Goal: Information Seeking & Learning: Learn about a topic

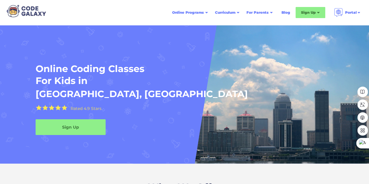
drag, startPoint x: 176, startPoint y: 76, endPoint x: 154, endPoint y: 88, distance: 25.6
click at [176, 76] on h1 "Online Coding Classes For Kids in" at bounding box center [162, 75] width 252 height 24
click at [69, 125] on div "Sign Up" at bounding box center [71, 127] width 74 height 6
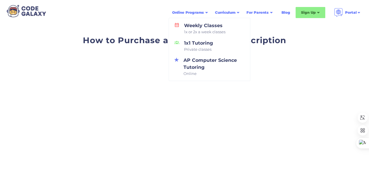
click at [191, 11] on div "Online Programs" at bounding box center [188, 13] width 32 height 6
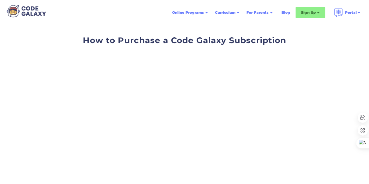
click at [190, 13] on div "Online Programs" at bounding box center [188, 13] width 32 height 6
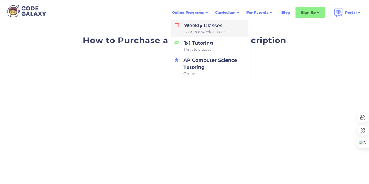
click at [218, 25] on div "Weekly Classes 1x or 2x a week classes" at bounding box center [204, 28] width 44 height 13
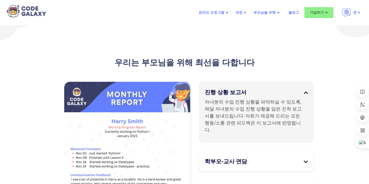
scroll to position [1372, 0]
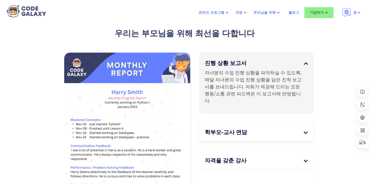
click at [261, 126] on div "학부모-교사 면담" at bounding box center [256, 132] width 103 height 13
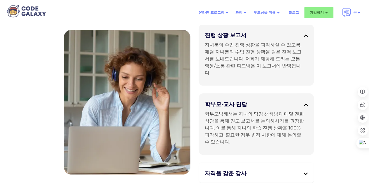
scroll to position [1430, 0]
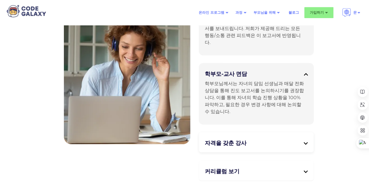
click at [263, 137] on div "자격을 갖춘 강사" at bounding box center [256, 143] width 103 height 13
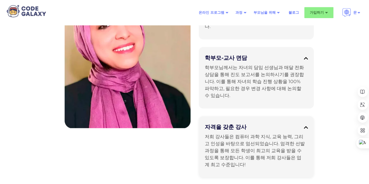
scroll to position [1459, 0]
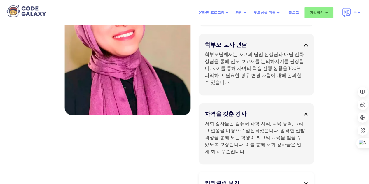
click at [259, 179] on h5 "커리큘럼 보기" at bounding box center [254, 182] width 99 height 7
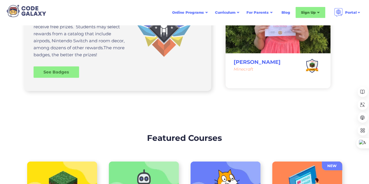
scroll to position [1926, 0]
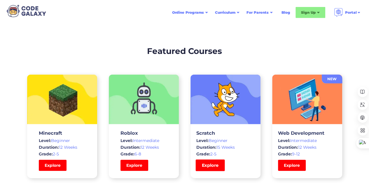
click at [214, 160] on link "Explore" at bounding box center [210, 166] width 29 height 12
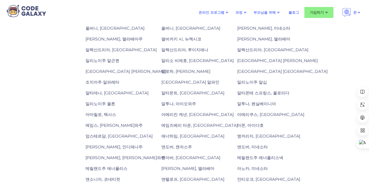
scroll to position [759, 0]
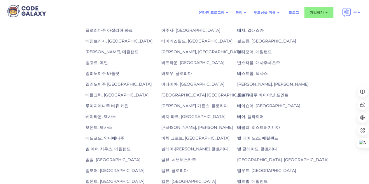
scroll to position [759, 0]
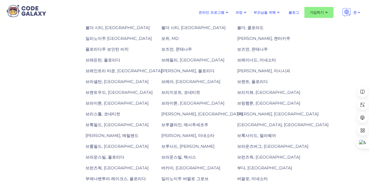
scroll to position [712, 0]
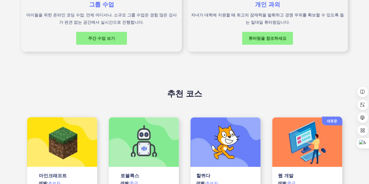
scroll to position [379, 0]
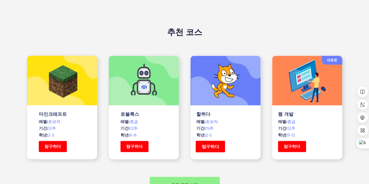
click at [217, 149] on link "탐구하다" at bounding box center [210, 147] width 29 height 12
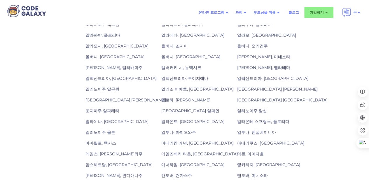
scroll to position [759, 0]
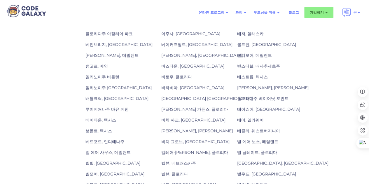
scroll to position [753, 0]
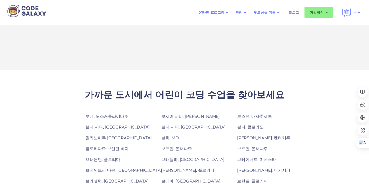
scroll to position [613, 0]
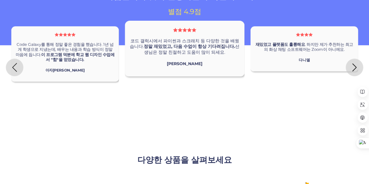
scroll to position [1430, 0]
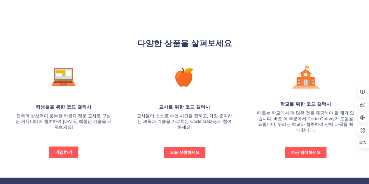
click at [64, 150] on font "가입하기" at bounding box center [63, 153] width 17 height 6
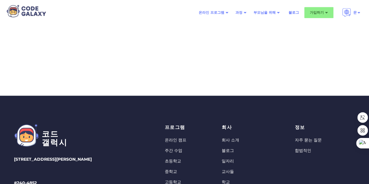
scroll to position [292, 0]
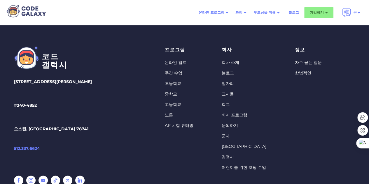
click at [179, 84] on font "초등학교" at bounding box center [173, 83] width 16 height 5
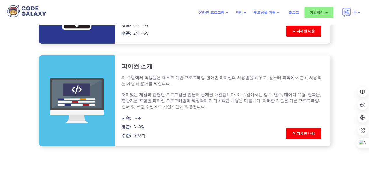
scroll to position [992, 0]
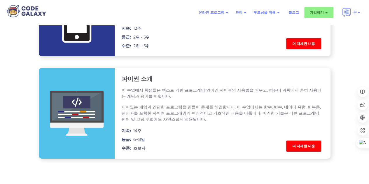
click at [313, 144] on font "더 자세한 내용" at bounding box center [303, 146] width 23 height 4
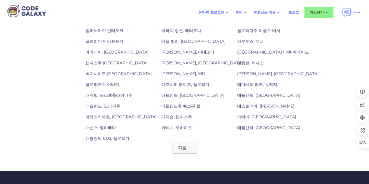
scroll to position [905, 0]
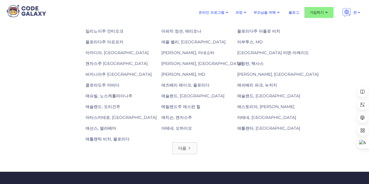
click at [182, 146] on font "다음" at bounding box center [182, 148] width 8 height 5
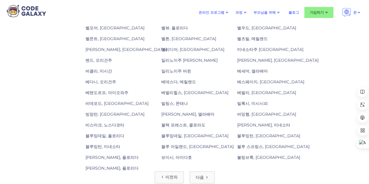
scroll to position [905, 0]
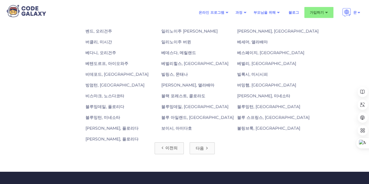
click at [201, 145] on div "다음" at bounding box center [200, 148] width 8 height 6
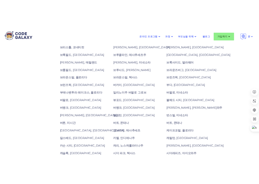
scroll to position [759, 0]
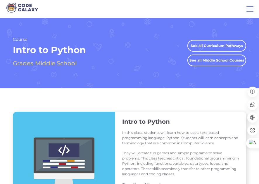
drag, startPoint x: 207, startPoint y: 96, endPoint x: 235, endPoint y: 84, distance: 29.9
click at [207, 97] on div "Intro to Python In this class, students will learn how to use a text-based prog…" at bounding box center [129, 174] width 259 height 172
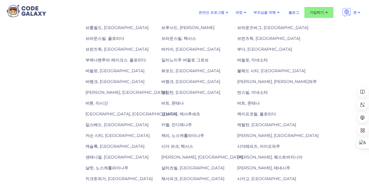
scroll to position [788, 0]
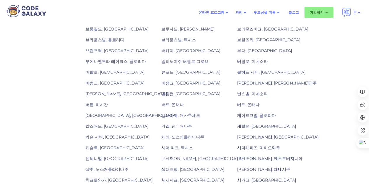
click at [97, 91] on font "버링턴, 켄터키주" at bounding box center [126, 93] width 81 height 5
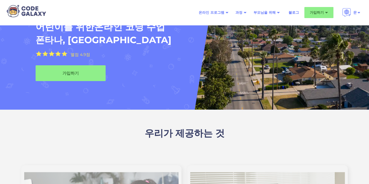
scroll to position [58, 0]
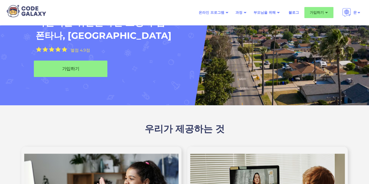
click at [88, 70] on div "가입하기" at bounding box center [71, 69] width 74 height 6
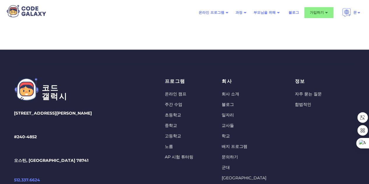
scroll to position [263, 0]
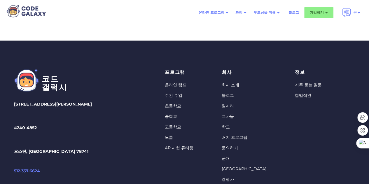
click at [178, 104] on font "초등학교" at bounding box center [173, 105] width 16 height 5
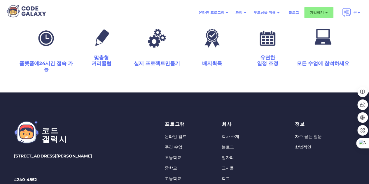
scroll to position [1197, 0]
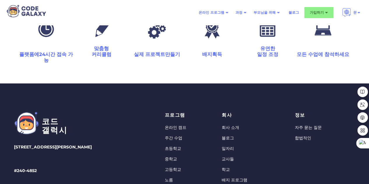
click at [298, 125] on font "자주 묻는 질문" at bounding box center [308, 127] width 27 height 5
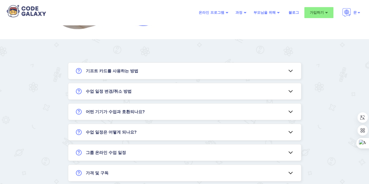
scroll to position [175, 0]
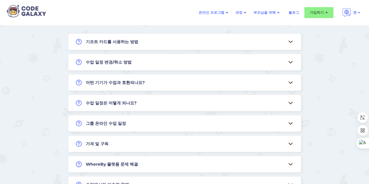
click at [237, 89] on div "어떤 기기가 수업과 호환되나요?" at bounding box center [184, 82] width 233 height 16
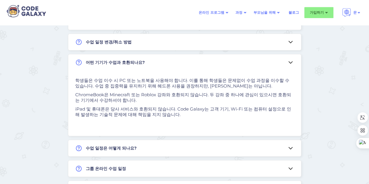
scroll to position [198, 0]
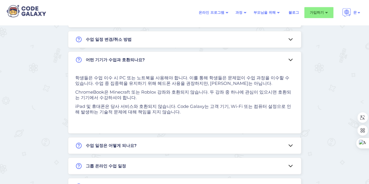
click at [194, 144] on div "수업 일정은 어떻게 되나요?" at bounding box center [184, 145] width 233 height 16
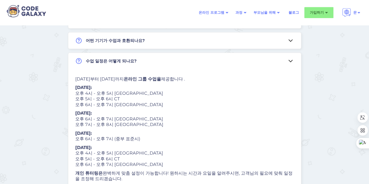
scroll to position [218, 0]
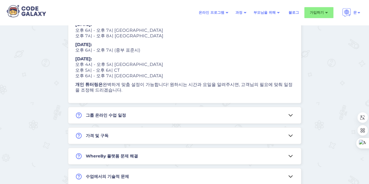
click at [196, 118] on div "그룹 온라인 수업 일정" at bounding box center [184, 115] width 233 height 16
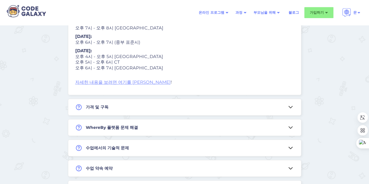
scroll to position [326, 0]
click at [204, 111] on div "가격 및 구독" at bounding box center [184, 107] width 233 height 16
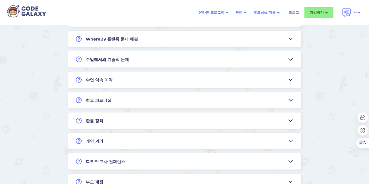
scroll to position [521, 0]
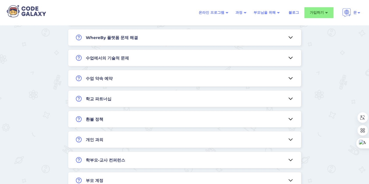
click at [177, 134] on div "개인 과외" at bounding box center [184, 139] width 233 height 16
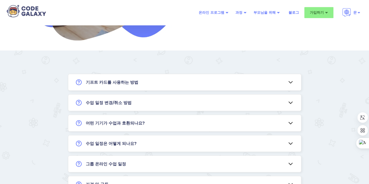
scroll to position [147, 0]
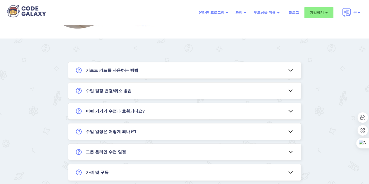
click at [141, 149] on div "그룹 온라인 수업 일정" at bounding box center [184, 152] width 233 height 16
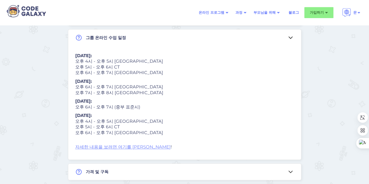
scroll to position [269, 0]
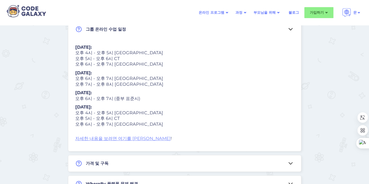
click at [136, 141] on font "자세한 내용을 보려면 여기를 클릭하세요" at bounding box center [122, 139] width 95 height 6
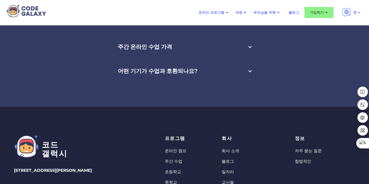
scroll to position [2033, 0]
